Goal: Task Accomplishment & Management: Complete application form

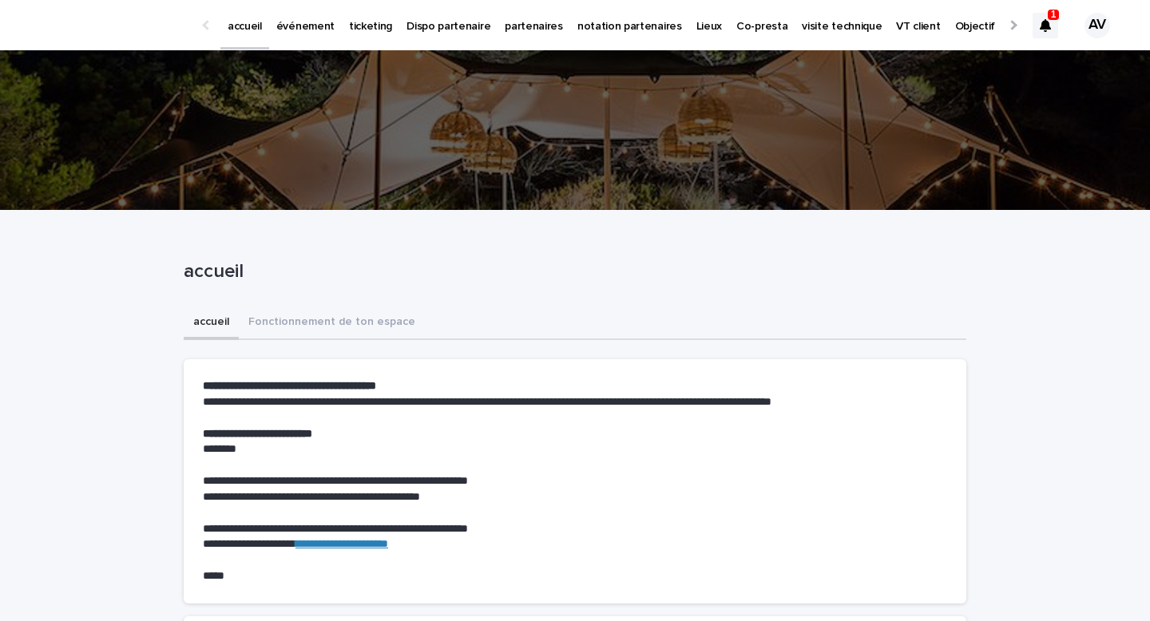
click at [295, 28] on p "événement" at bounding box center [305, 17] width 58 height 34
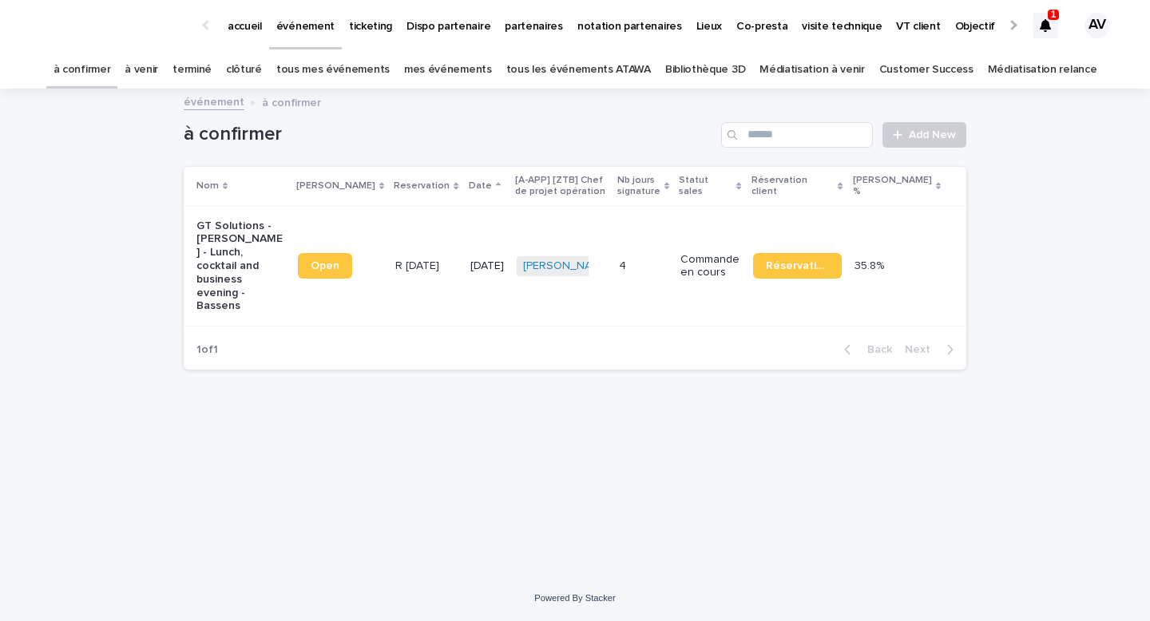
click at [1052, 11] on p "1" at bounding box center [1054, 14] width 6 height 11
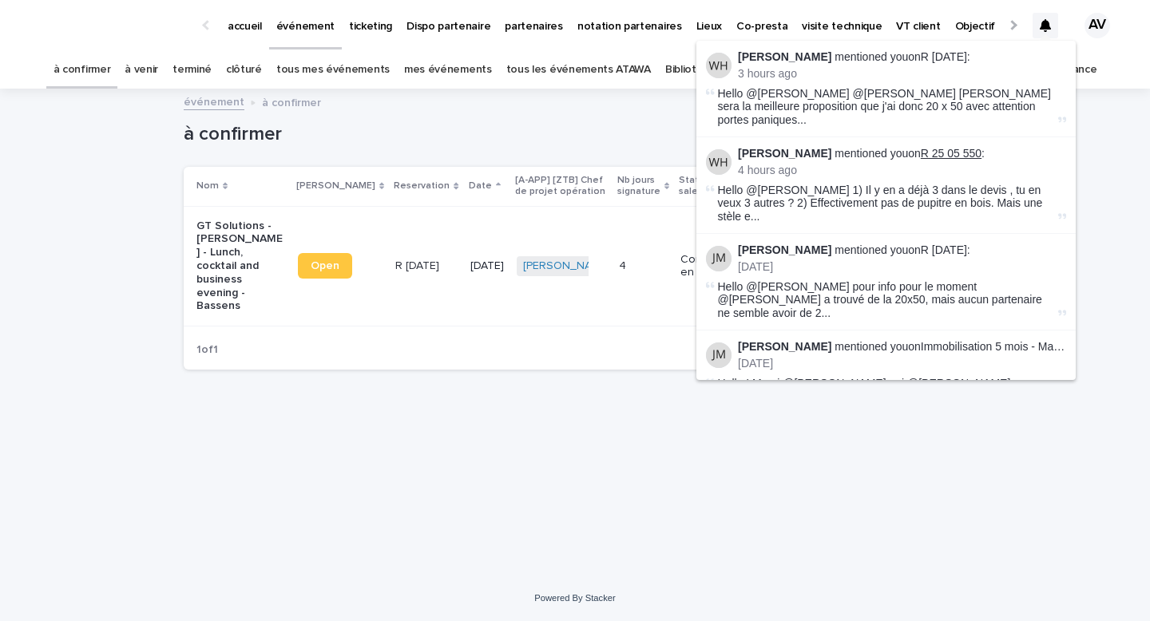
click at [947, 147] on link "R 25 05 550" at bounding box center [950, 153] width 61 height 13
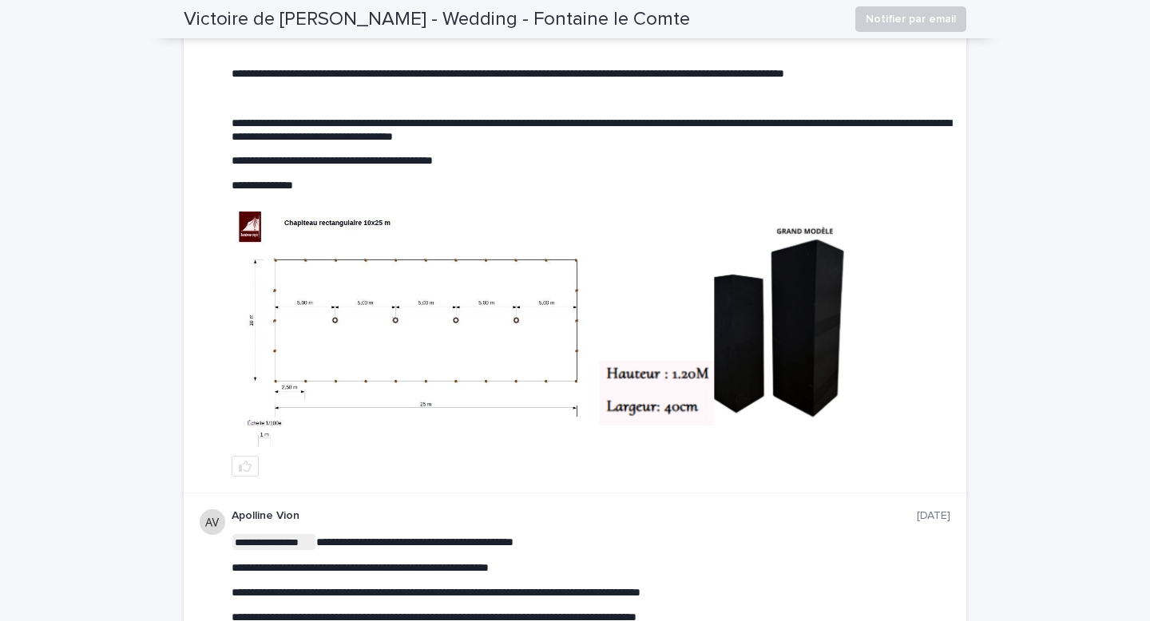
scroll to position [372, 0]
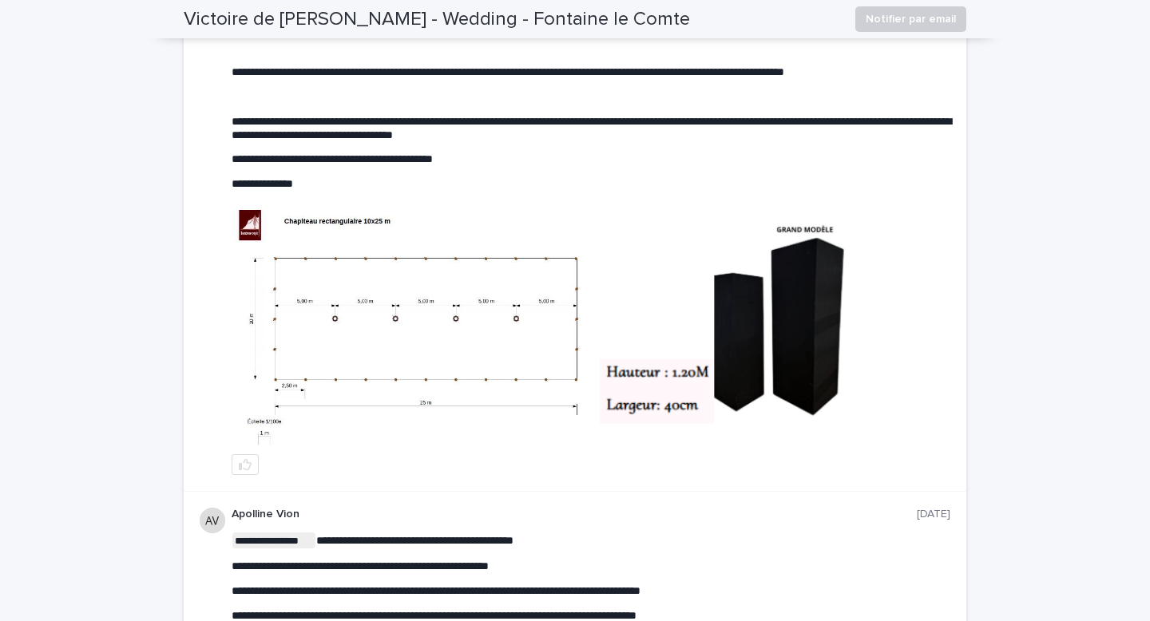
click at [340, 321] on img at bounding box center [412, 328] width 358 height 237
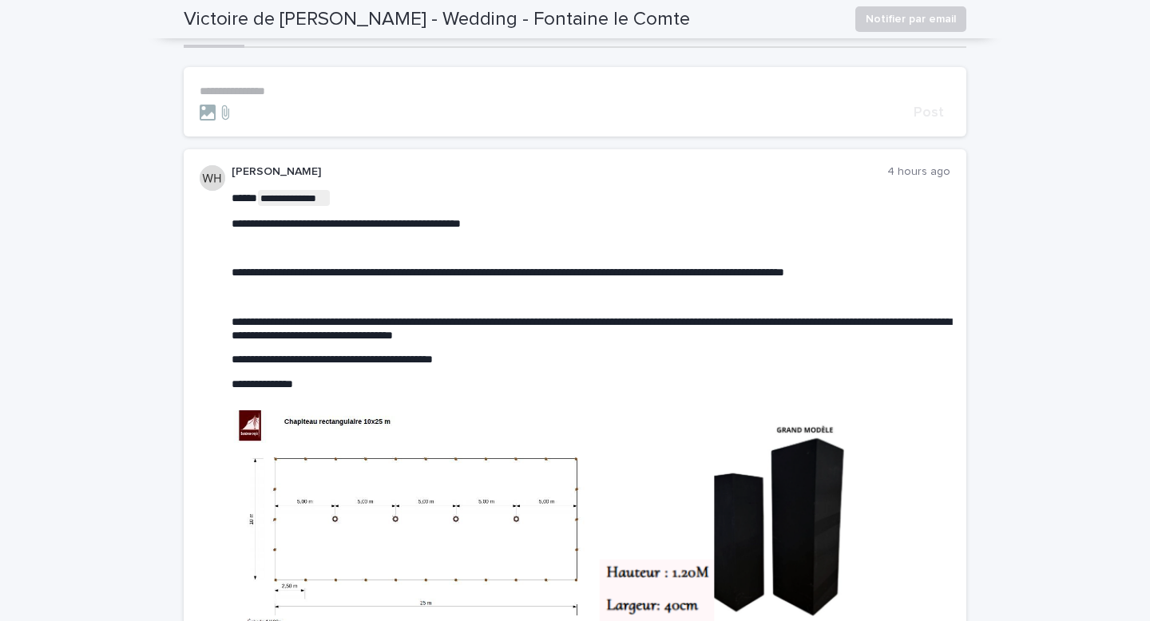
scroll to position [156, 0]
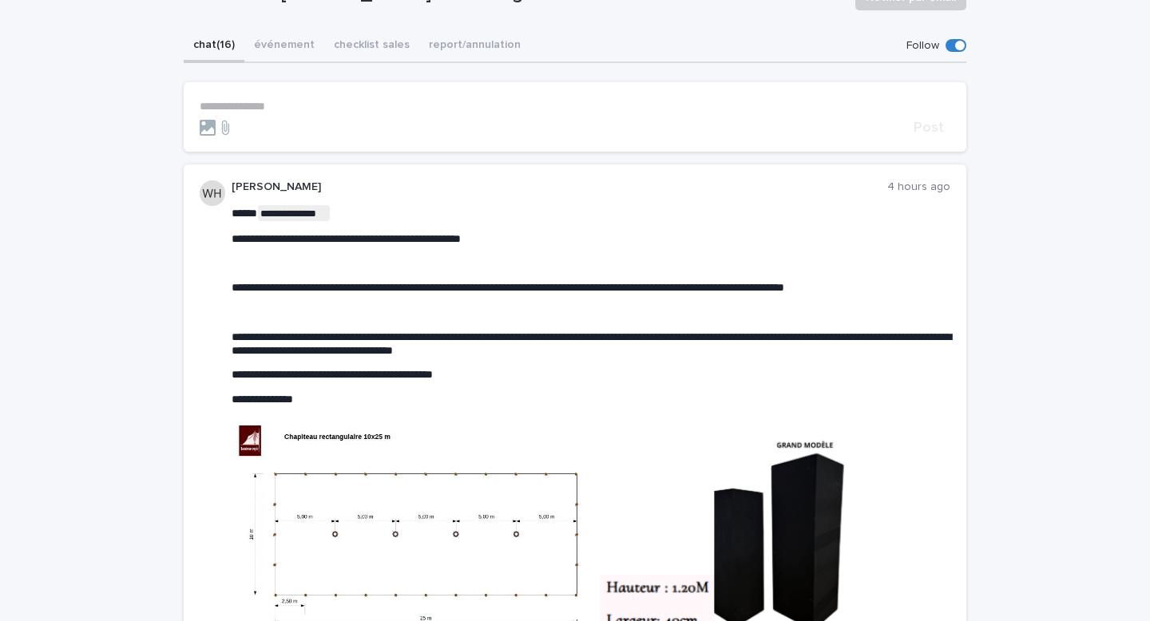
click at [350, 105] on p "**********" at bounding box center [575, 107] width 750 height 14
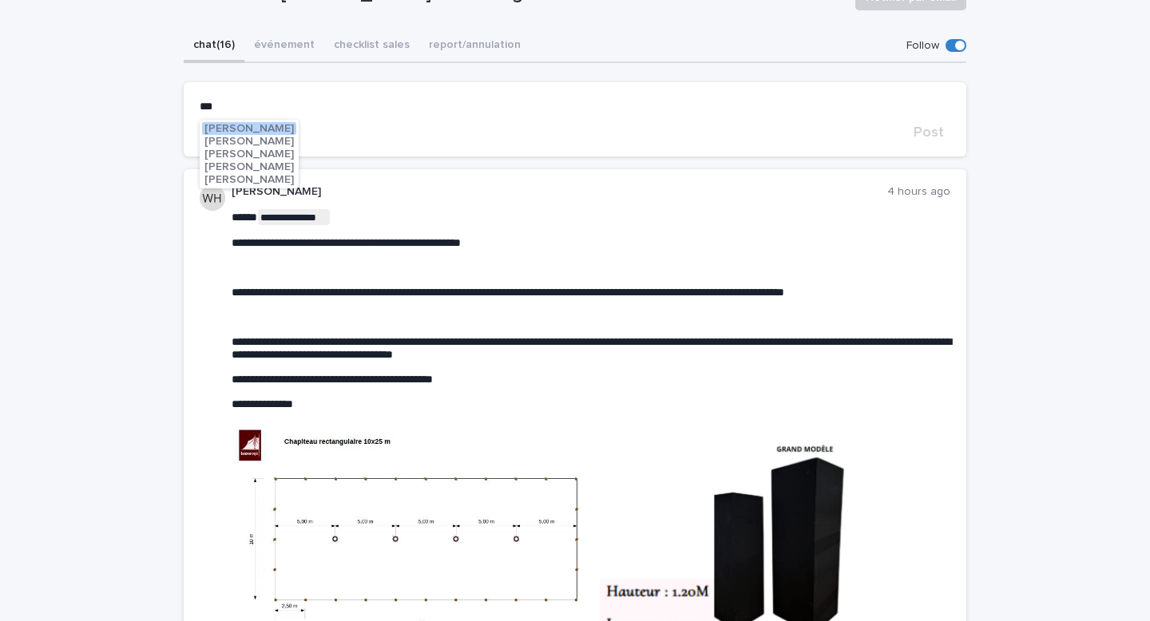
click at [272, 135] on button "[PERSON_NAME]" at bounding box center [249, 141] width 94 height 13
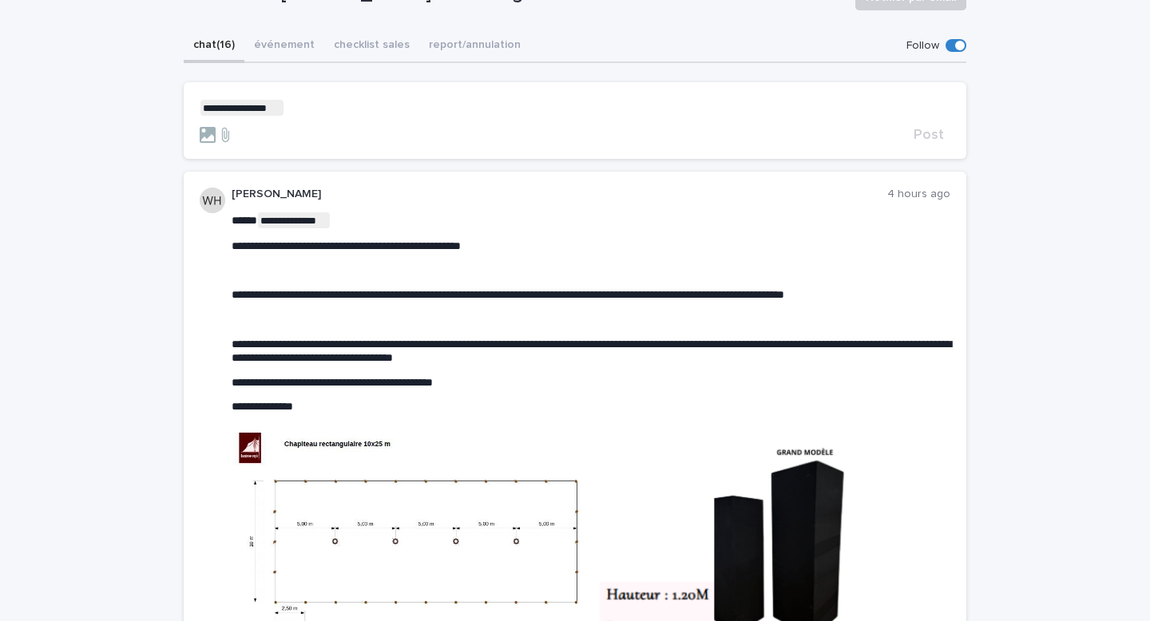
click at [321, 106] on p "**********" at bounding box center [575, 108] width 750 height 16
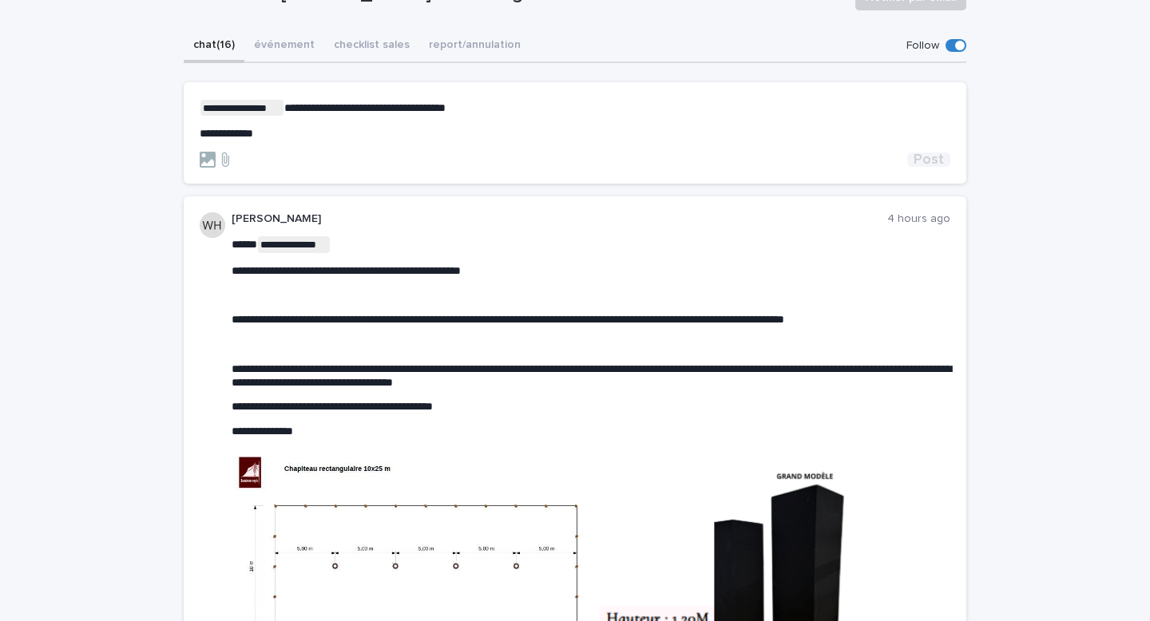
click at [934, 160] on span "Post" at bounding box center [928, 159] width 30 height 14
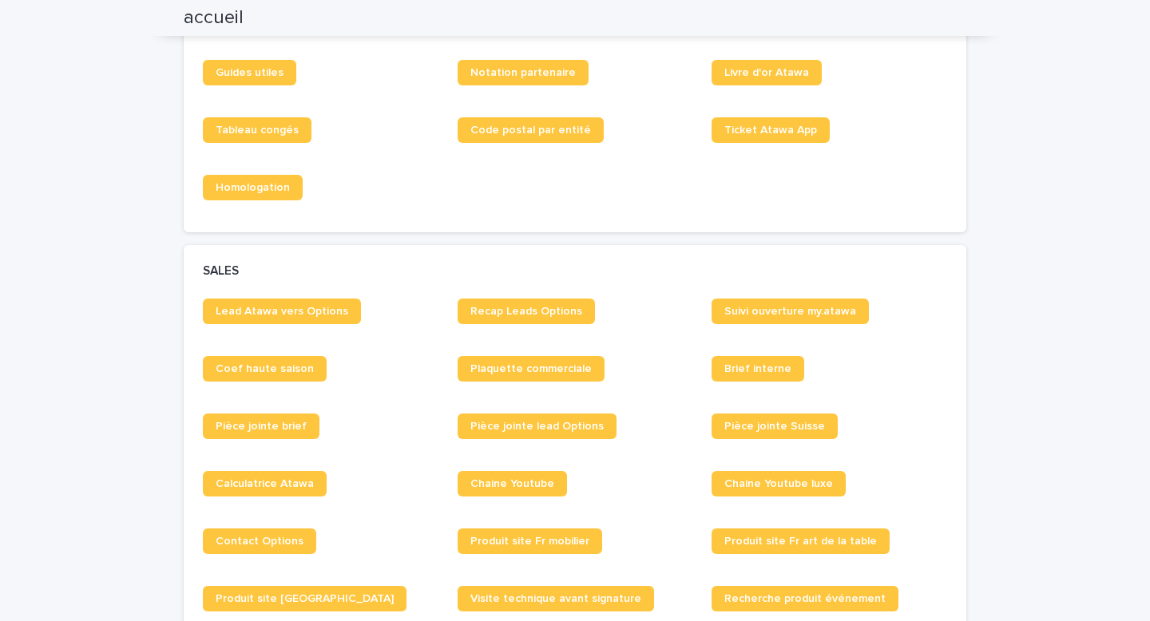
scroll to position [1041, 0]
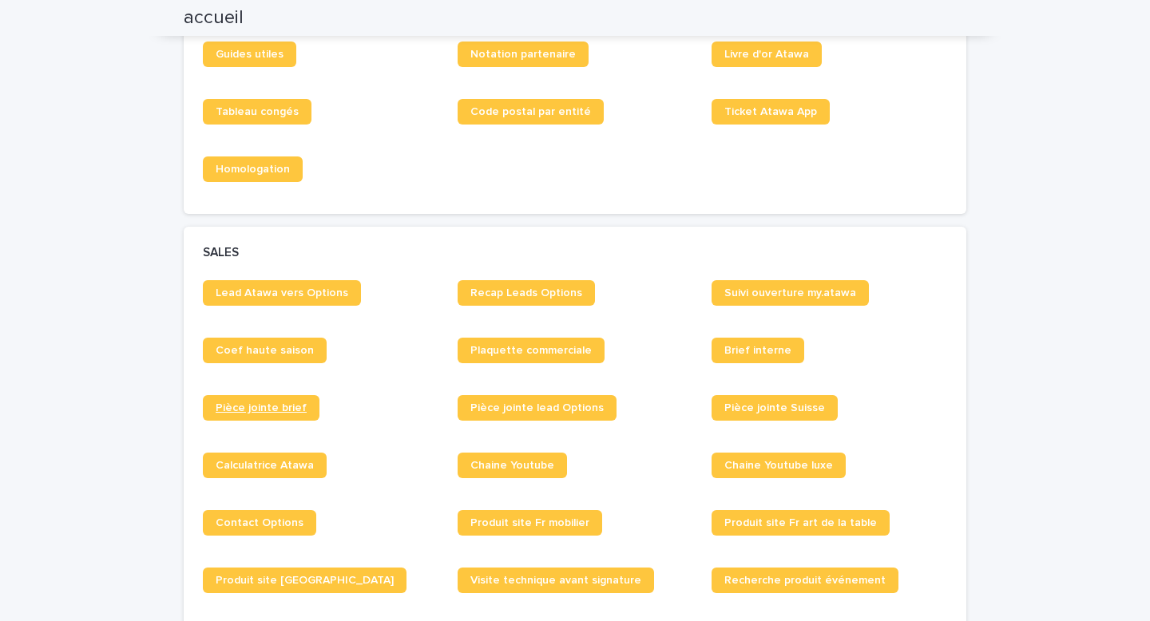
click at [275, 407] on span "Pièce jointe brief" at bounding box center [261, 407] width 91 height 11
